Goal: Task Accomplishment & Management: Use online tool/utility

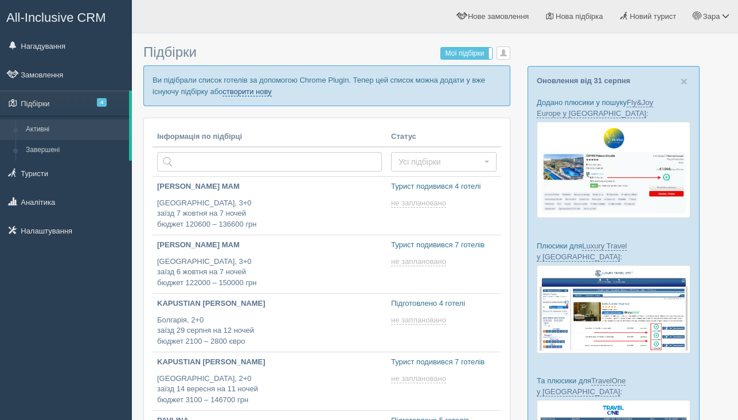
click at [266, 94] on link "створити нову" at bounding box center [247, 91] width 49 height 9
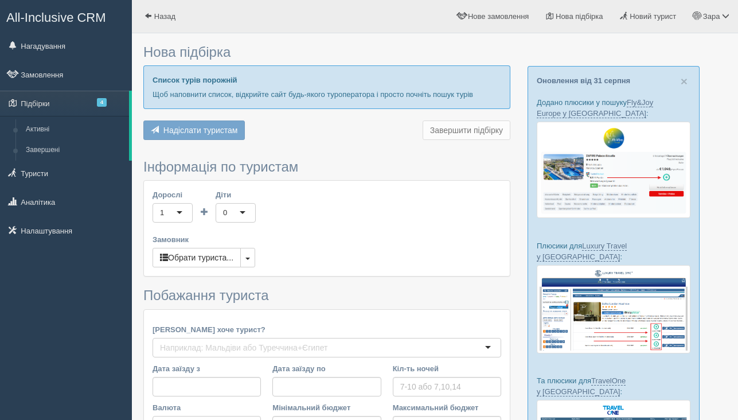
type input "7"
type input "104500"
type input "112300"
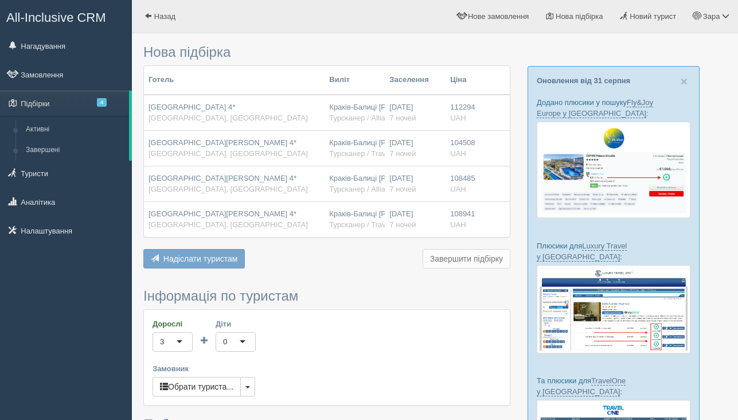
click at [203, 259] on span "Надіслати туристам" at bounding box center [200, 258] width 75 height 9
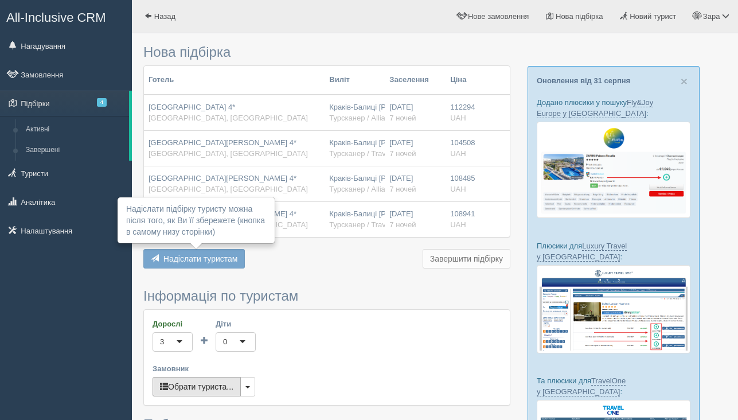
click at [192, 394] on button "Обрати туриста..." at bounding box center [197, 387] width 88 height 20
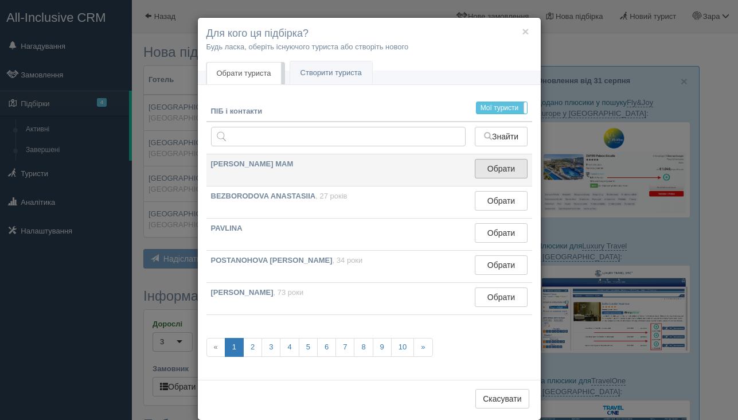
click at [498, 167] on button "Обрати" at bounding box center [501, 169] width 52 height 20
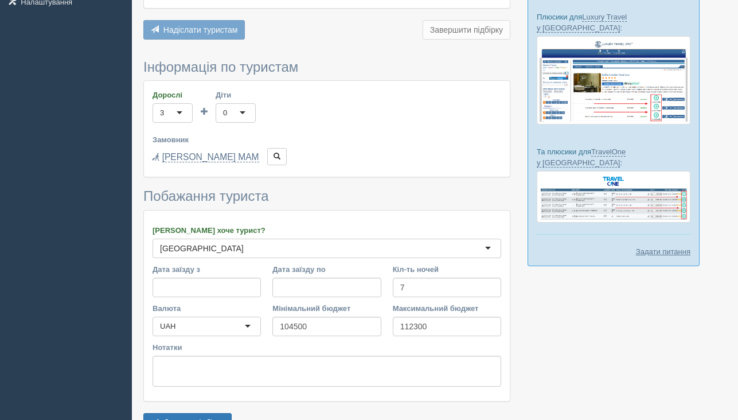
scroll to position [265, 0]
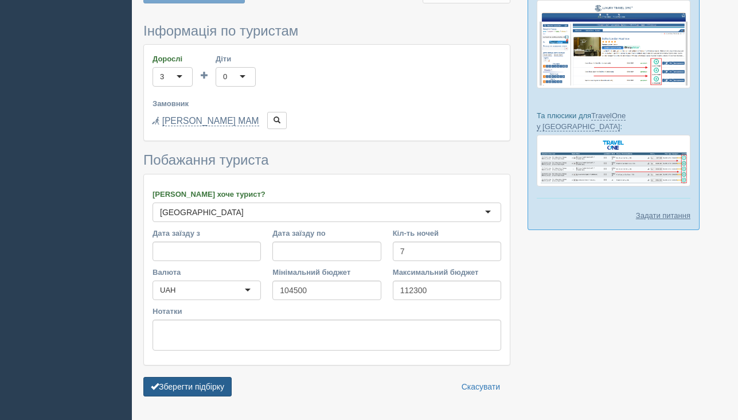
click at [187, 385] on button "Зберегти підбірку" at bounding box center [187, 387] width 88 height 20
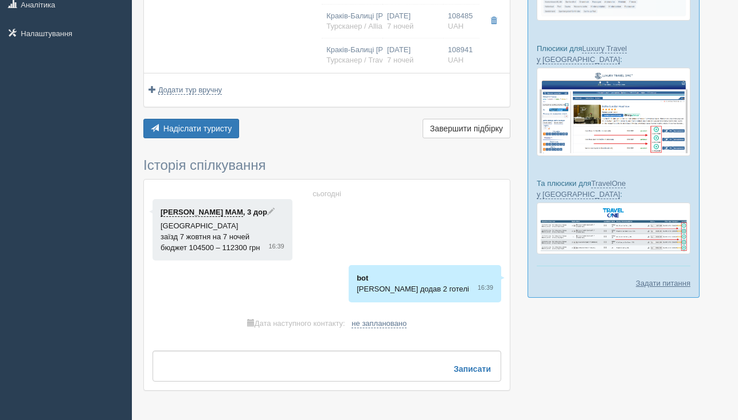
scroll to position [232, 0]
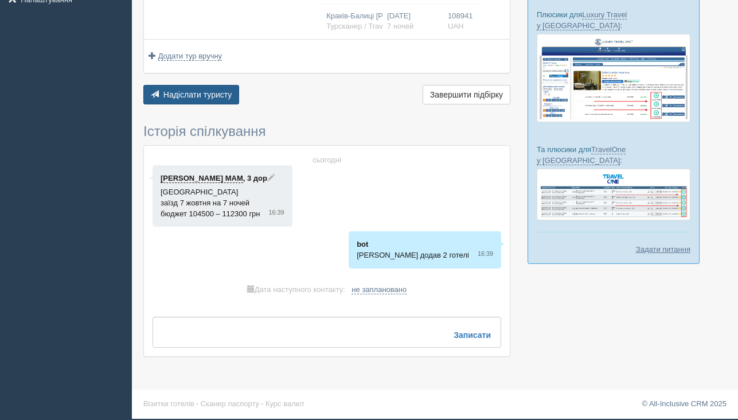
click at [208, 102] on button "Надіслати туристу Надіслати" at bounding box center [191, 95] width 96 height 20
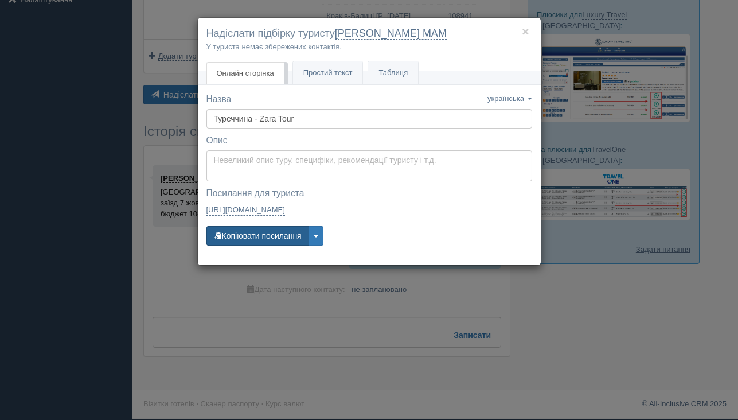
click at [250, 235] on button "Копіювати посилання" at bounding box center [258, 236] width 103 height 20
